Goal: Transaction & Acquisition: Purchase product/service

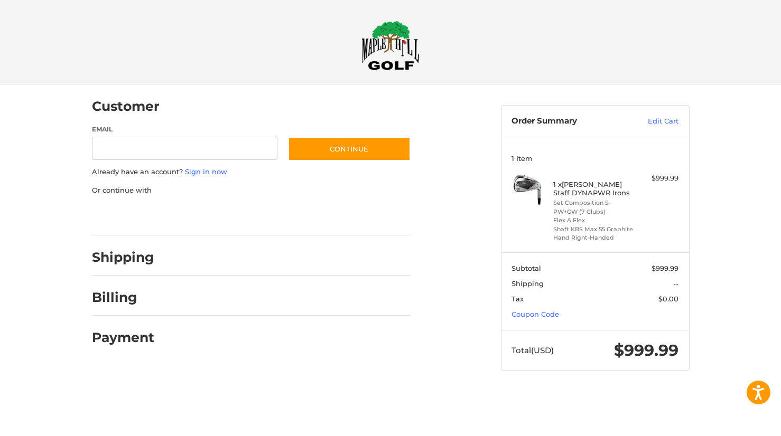
click at [0, 391] on div at bounding box center [0, 391] width 0 height 0
drag, startPoint x: 303, startPoint y: 254, endPoint x: 287, endPoint y: 249, distance: 16.2
click at [0, 391] on div at bounding box center [0, 391] width 0 height 0
click at [133, 144] on input "Email" at bounding box center [185, 149] width 186 height 24
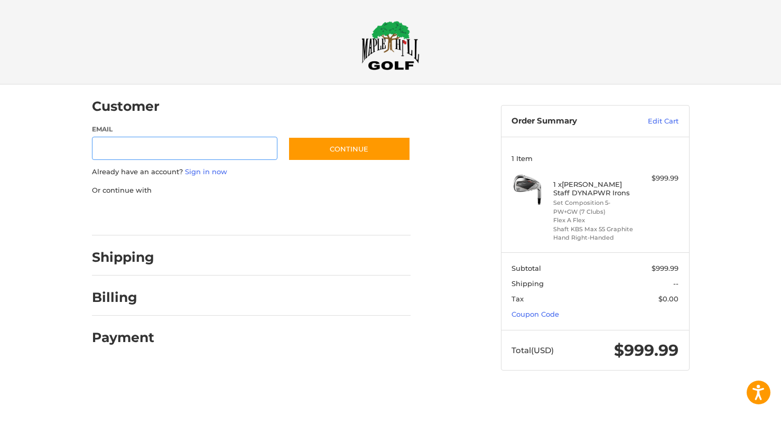
type input "**********"
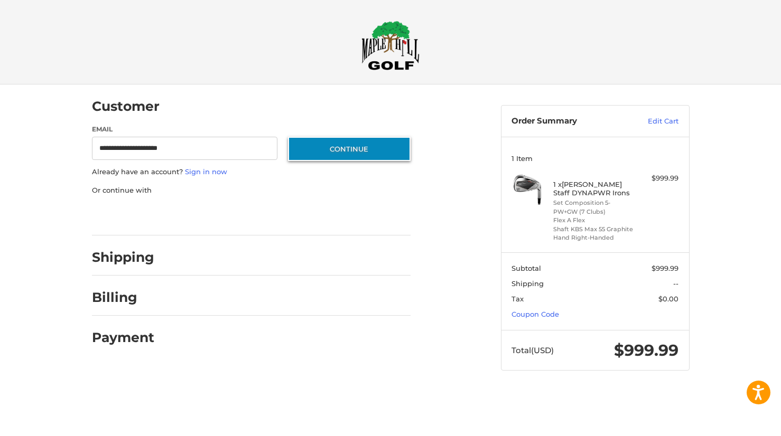
click at [337, 146] on button "Continue" at bounding box center [349, 149] width 123 height 24
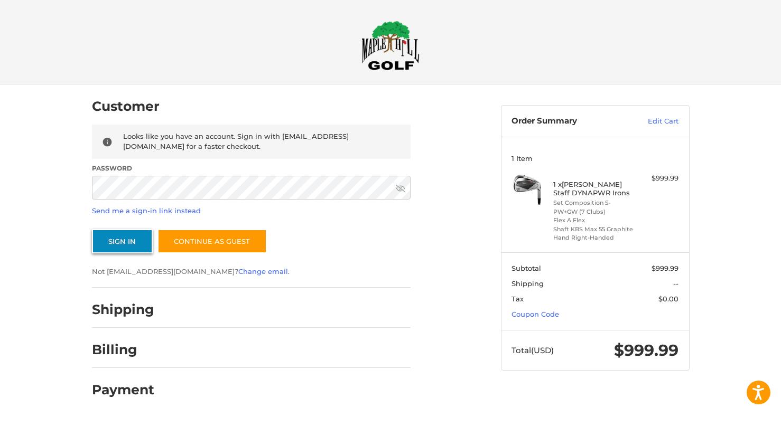
click at [123, 237] on button "Sign In" at bounding box center [122, 241] width 61 height 24
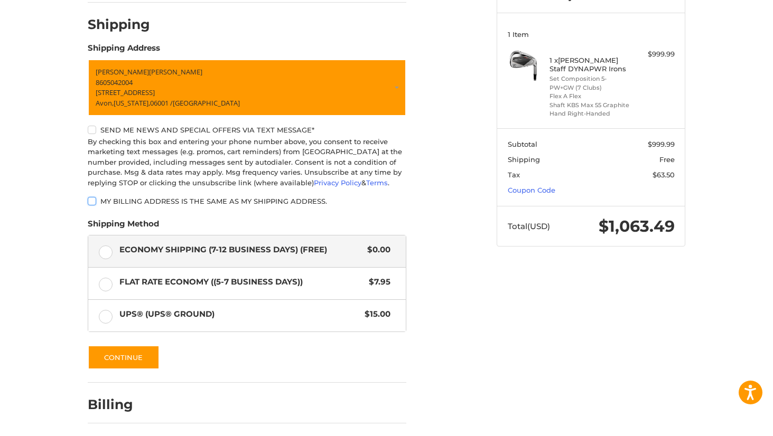
scroll to position [161, 0]
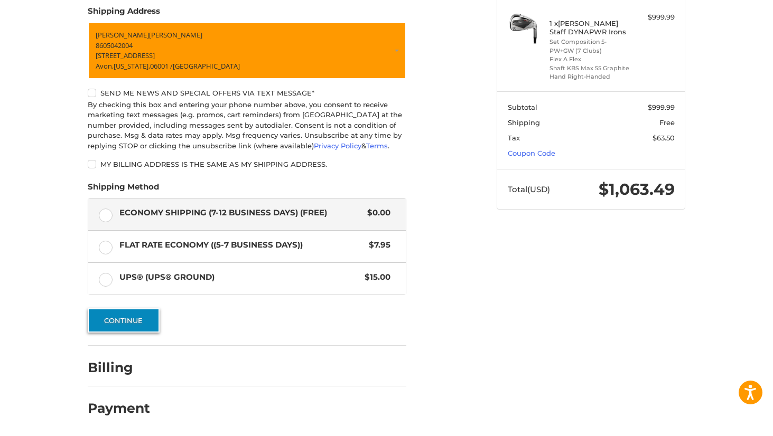
click at [119, 326] on button "Continue" at bounding box center [124, 321] width 72 height 24
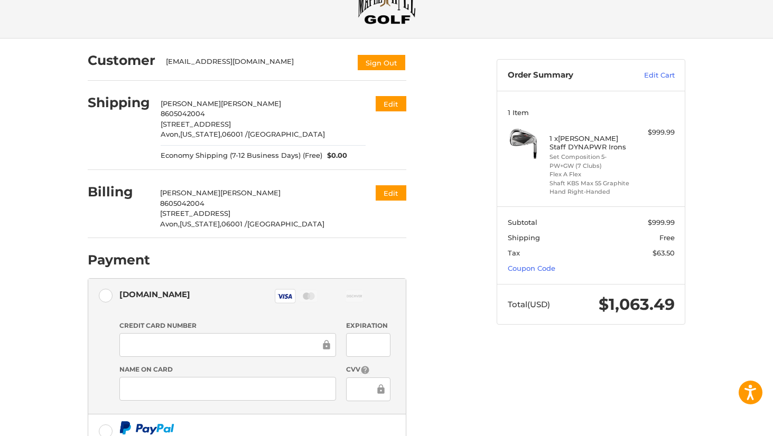
scroll to position [0, 0]
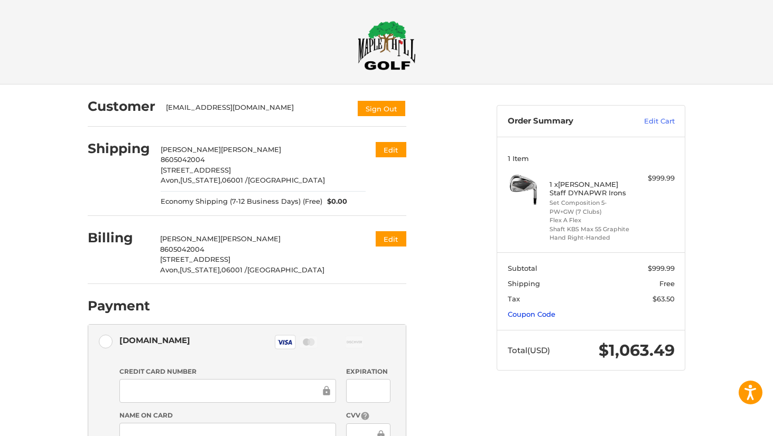
click at [531, 314] on link "Coupon Code" at bounding box center [532, 314] width 48 height 8
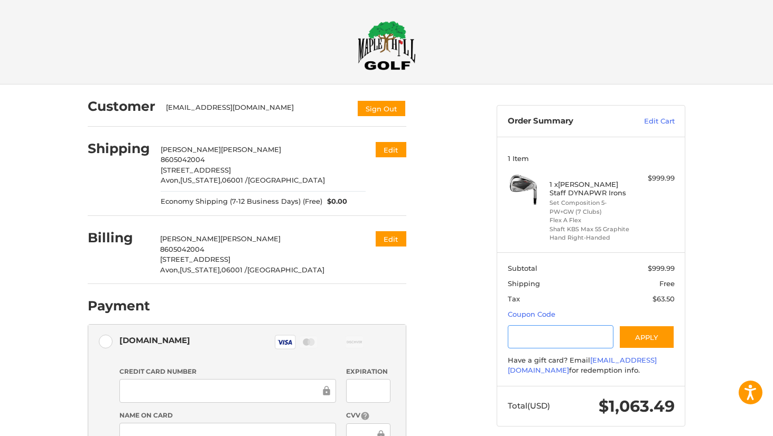
click at [529, 338] on input "Gift Certificate or Coupon Code" at bounding box center [561, 337] width 106 height 24
type input "**********"
click at [655, 336] on button "Apply" at bounding box center [647, 337] width 56 height 24
